Goal: Share content: Share content

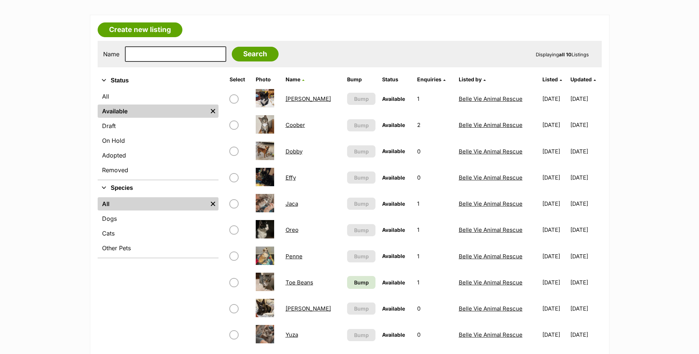
scroll to position [147, 0]
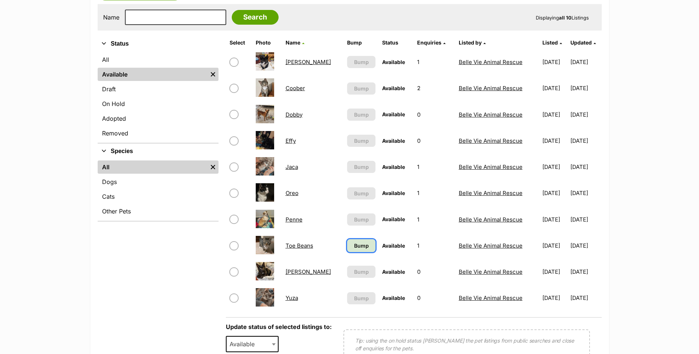
click at [347, 247] on link "Bump" at bounding box center [361, 245] width 28 height 13
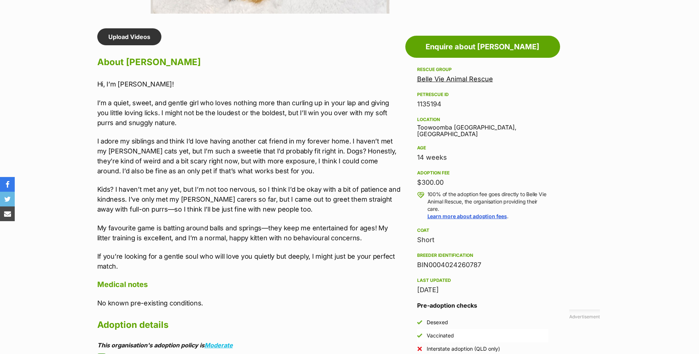
scroll to position [626, 0]
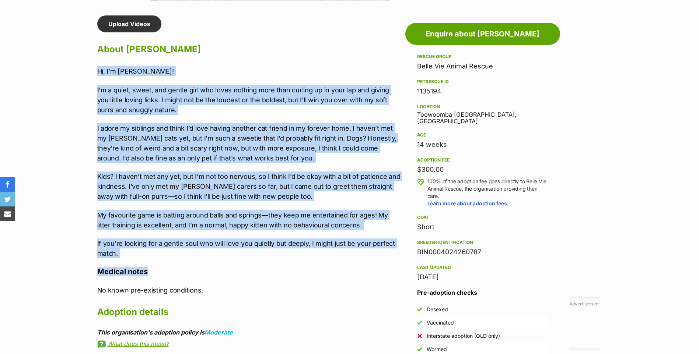
drag, startPoint x: 99, startPoint y: 72, endPoint x: 213, endPoint y: 268, distance: 227.0
click at [213, 268] on div "Upload Videos About Alice Hi, I’m Alice! I’m a quiet, sweet, and gentle girl wh…" at bounding box center [249, 276] width 304 height 523
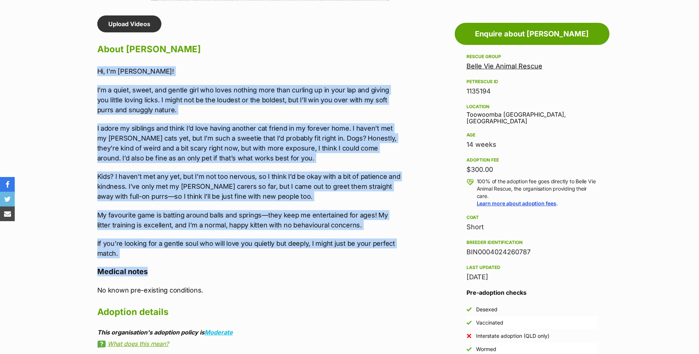
click at [208, 261] on div "Upload Videos About Alice Hi, I’m Alice! I’m a quiet, sweet, and gentle girl wh…" at bounding box center [249, 276] width 304 height 523
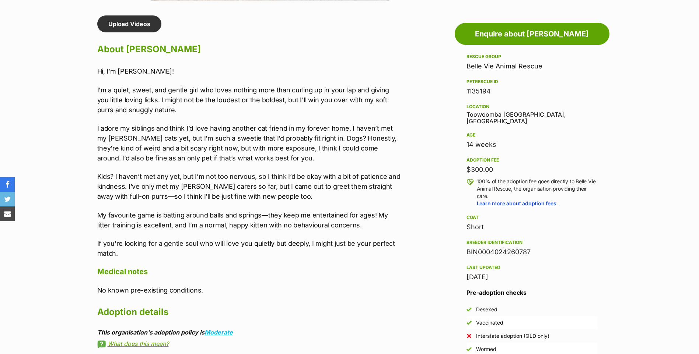
scroll to position [0, 0]
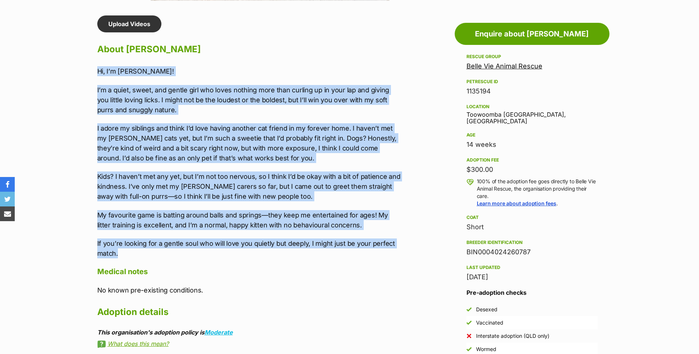
drag, startPoint x: 110, startPoint y: 225, endPoint x: 96, endPoint y: 61, distance: 164.9
click at [96, 61] on div "Upload Videos About Alice Hi, I’m Alice! I’m a quiet, sweet, and gentle girl wh…" at bounding box center [246, 276] width 312 height 523
copy div "Hi, I’m Alice! I’m a quiet, sweet, and gentle girl who loves nothing more than …"
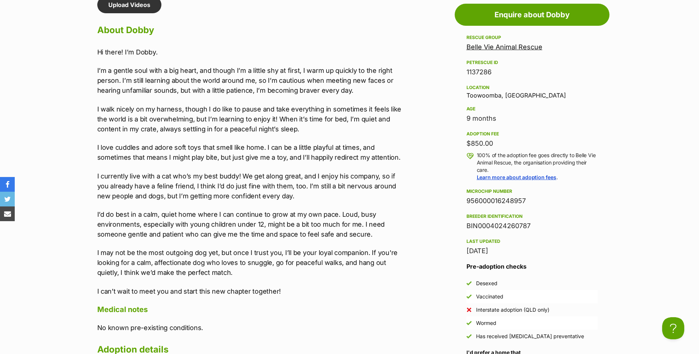
scroll to position [725, 0]
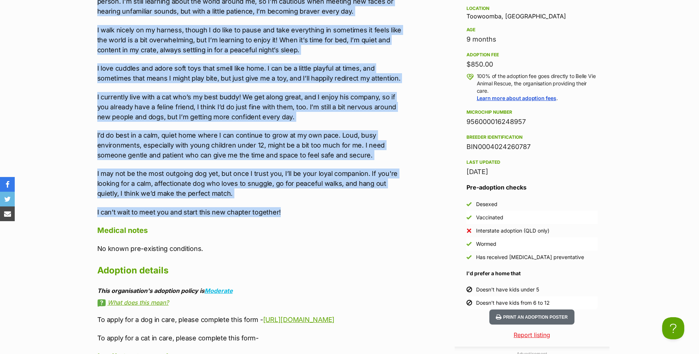
drag, startPoint x: 97, startPoint y: 108, endPoint x: 295, endPoint y: 211, distance: 223.6
click at [295, 211] on div "Hi there! I’m Dobby. I’m a gentle soul with a big heart, and though I’m a littl…" at bounding box center [249, 92] width 304 height 249
copy div "Hi there! I’m Dobby. I’m a gentle soul with a big heart, and though I’m a littl…"
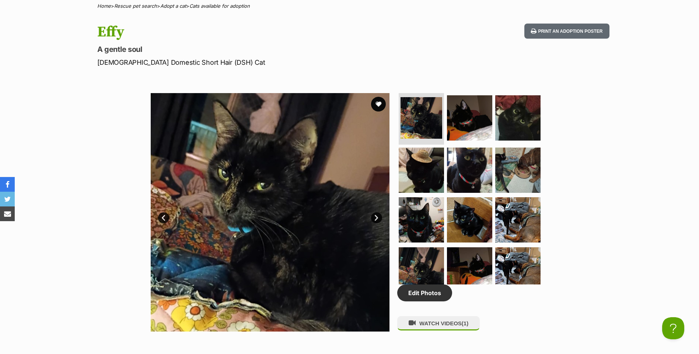
scroll to position [589, 0]
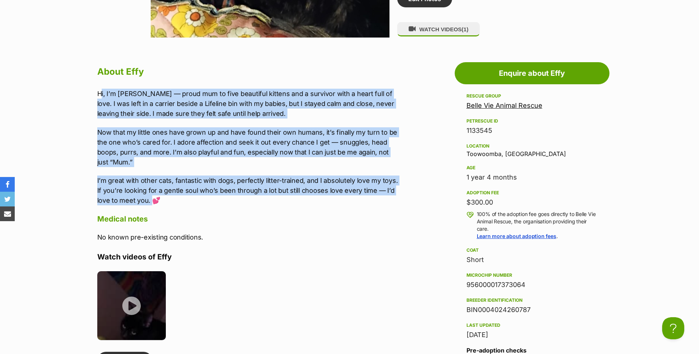
drag, startPoint x: 99, startPoint y: 94, endPoint x: 138, endPoint y: 199, distance: 112.1
click at [138, 199] on div "Hi, I’m Effy — proud mum to five beautiful kittens and a survivor with a heart …" at bounding box center [249, 147] width 304 height 117
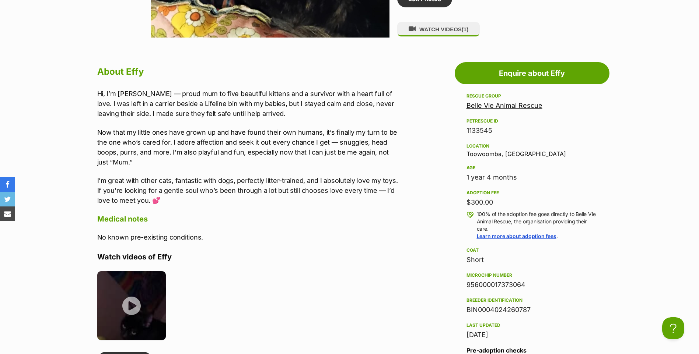
drag, startPoint x: 96, startPoint y: 99, endPoint x: 101, endPoint y: 91, distance: 9.8
click at [97, 97] on div "About Effy Hi, I’m Effy — proud mum to five beautiful kittens and a survivor wi…" at bounding box center [246, 340] width 312 height 552
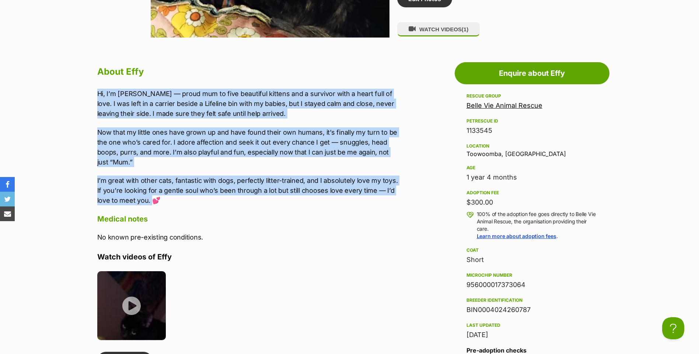
drag, startPoint x: 97, startPoint y: 92, endPoint x: 136, endPoint y: 201, distance: 116.0
click at [136, 201] on div "About Effy Hi, I’m Effy — proud mum to five beautiful kittens and a survivor wi…" at bounding box center [246, 340] width 312 height 552
copy div "Hi, I’m Effy — proud mum to five beautiful kittens and a survivor with a heart …"
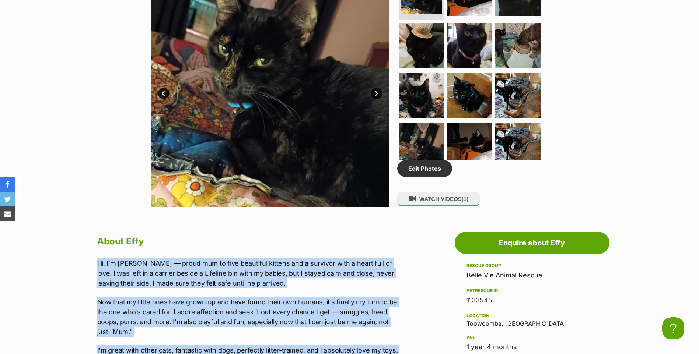
scroll to position [405, 0]
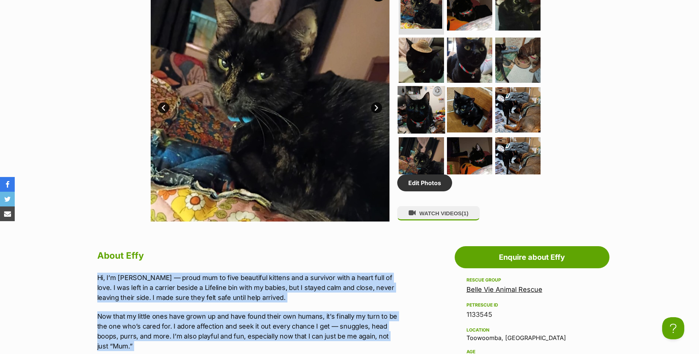
click at [423, 115] on img at bounding box center [422, 110] width 48 height 48
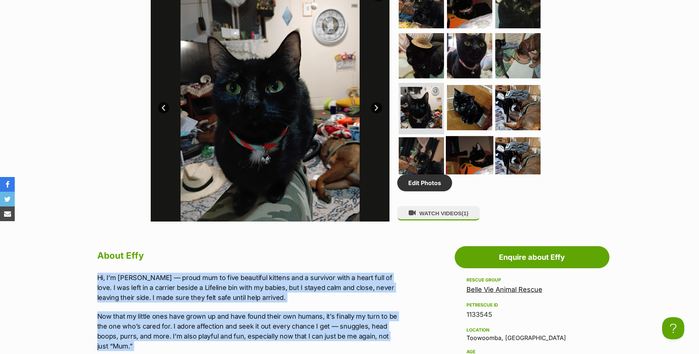
click at [479, 147] on img at bounding box center [470, 160] width 48 height 48
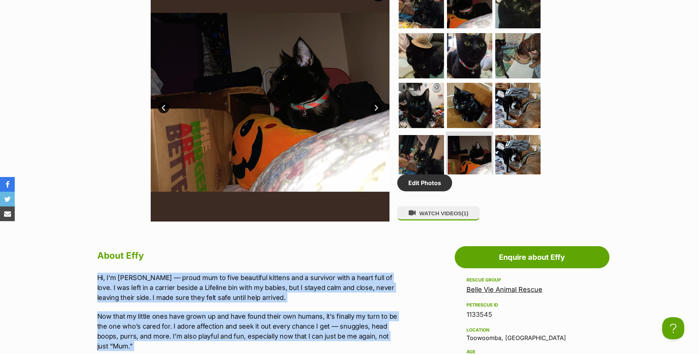
scroll to position [295, 0]
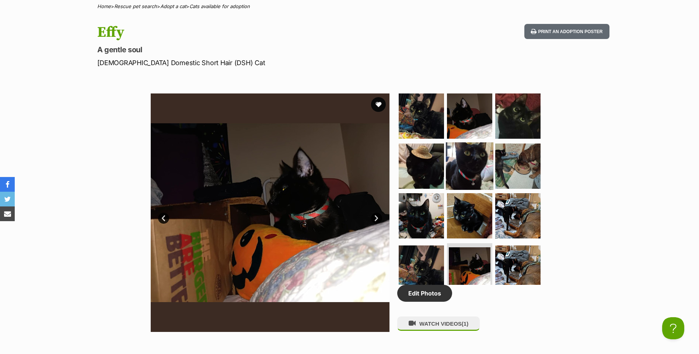
click at [480, 169] on img at bounding box center [470, 166] width 48 height 48
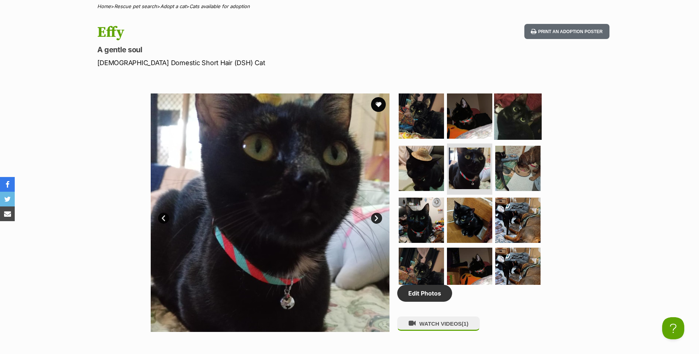
click at [506, 118] on img at bounding box center [518, 116] width 48 height 48
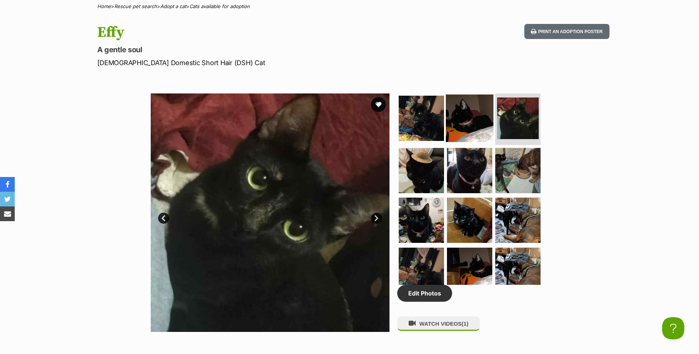
click at [479, 125] on img at bounding box center [470, 119] width 48 height 48
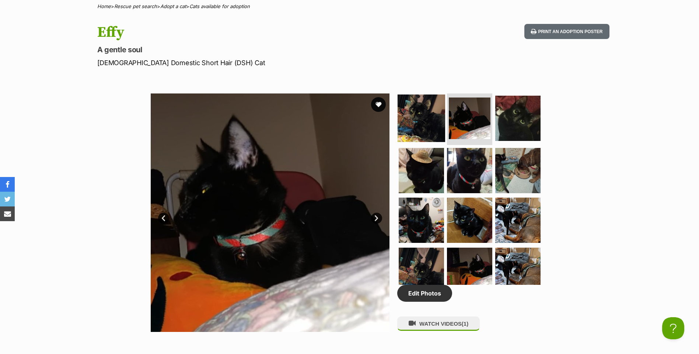
click at [434, 121] on img at bounding box center [422, 119] width 48 height 48
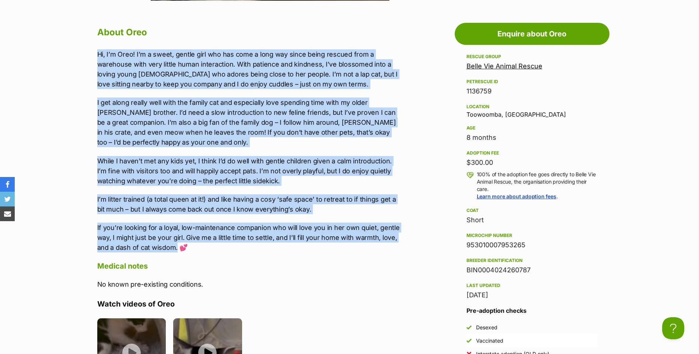
drag, startPoint x: 97, startPoint y: 52, endPoint x: 178, endPoint y: 252, distance: 215.0
click at [178, 252] on div "Hi, I’m Oreo! I’m a sweet, gentle girl who has come a long way since being resc…" at bounding box center [249, 151] width 304 height 204
copy div "Lo, I’d Sita! C’a e seddo, eiusmo temp inc utl etdo m aliq eni admin venia quis…"
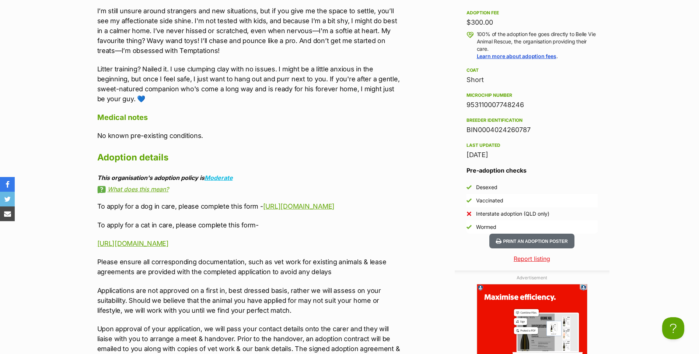
scroll to position [626, 0]
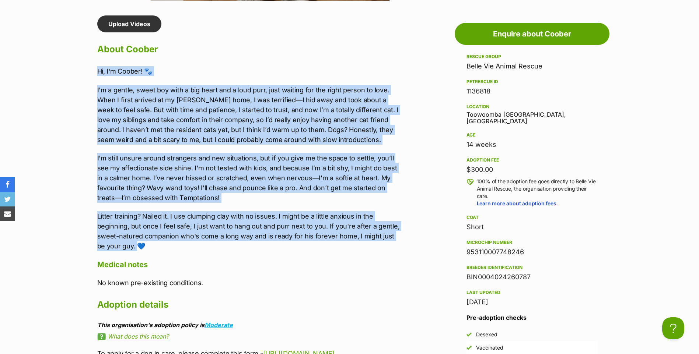
drag, startPoint x: 98, startPoint y: 73, endPoint x: 126, endPoint y: 245, distance: 174.0
click at [127, 245] on div "Hi, I'm Coober! 🐾 I'm a gentle, sweet boy with a big heart and a loud purr, jus…" at bounding box center [249, 158] width 304 height 185
copy div "Hi, I'm Coober! 🐾 I'm a gentle, sweet boy with a big heart and a loud purr, jus…"
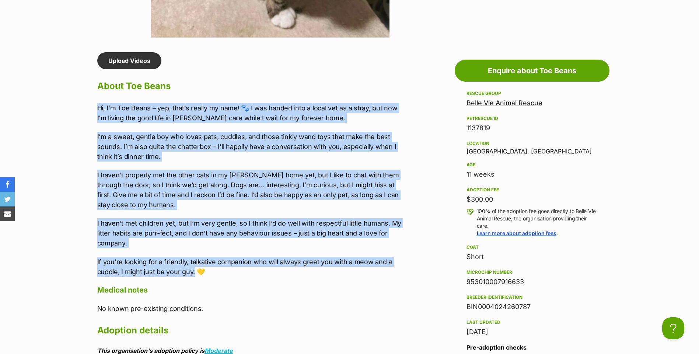
drag, startPoint x: 98, startPoint y: 107, endPoint x: 194, endPoint y: 273, distance: 192.2
click at [194, 273] on div "Hi, I’m Toe Beans – yep, that’s really my name! 🐾 I was handed into a local vet…" at bounding box center [249, 190] width 304 height 174
copy div "Hi, I’m Toe Beans – yep, that’s really my name! 🐾 I was handed into a local vet…"
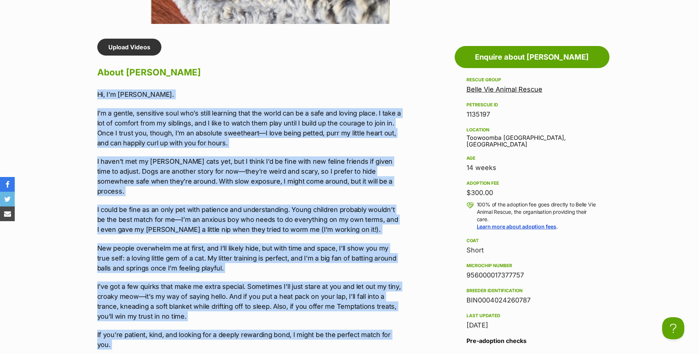
scroll to position [645, 0]
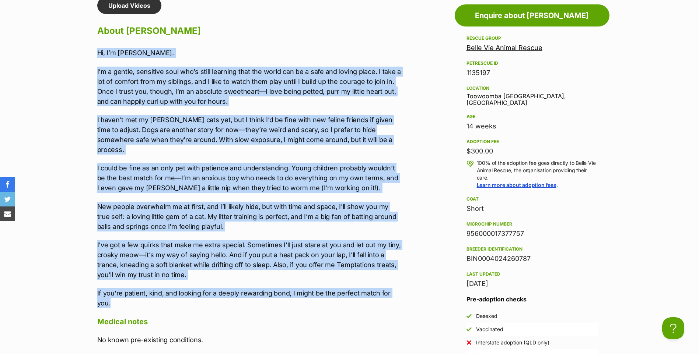
drag, startPoint x: 97, startPoint y: 109, endPoint x: 164, endPoint y: 298, distance: 200.3
click at [164, 298] on div "Upload Videos About [GEOGRAPHIC_DATA] Hi, I’m [PERSON_NAME]. I’m a gentle, sens…" at bounding box center [246, 293] width 312 height 592
copy div "Lo, I’d Sitame. C’a e seddoe, temporinc utla etd’m aliqu enimadmi veni qui nost…"
